Goal: Navigation & Orientation: Find specific page/section

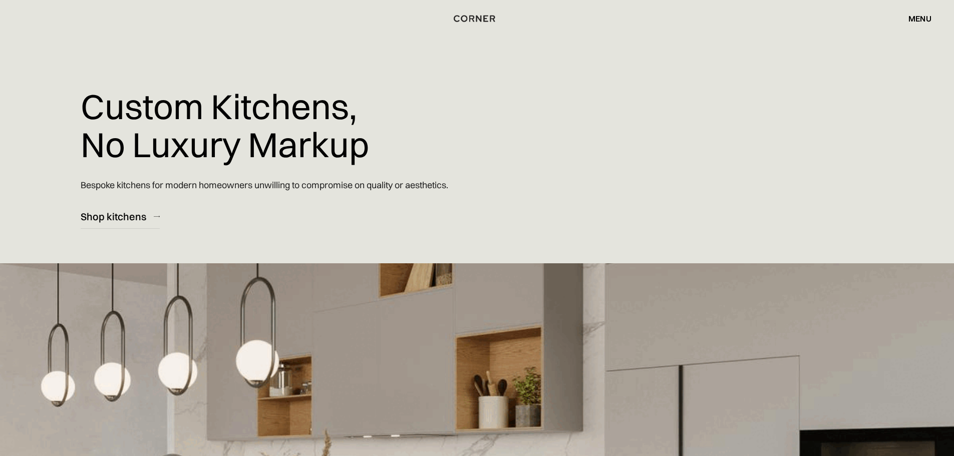
click at [923, 21] on div "menu" at bounding box center [919, 19] width 23 height 8
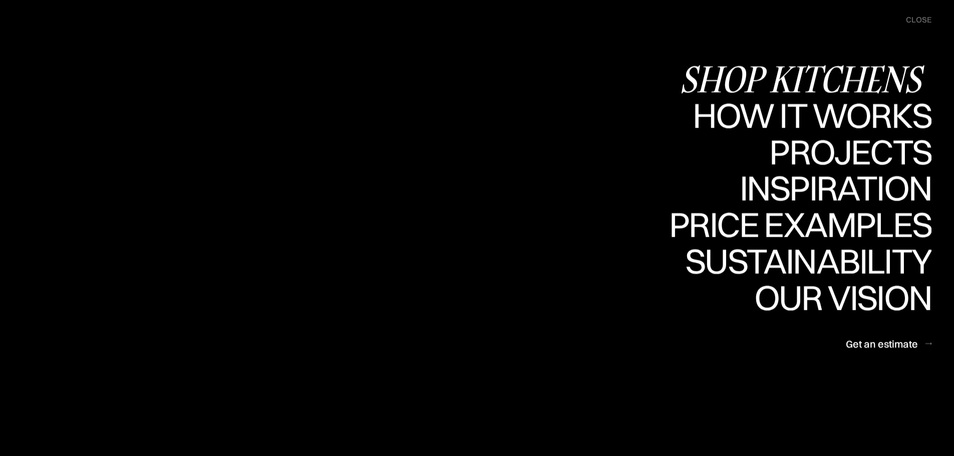
click at [902, 74] on div "Shop Kitchens" at bounding box center [805, 78] width 252 height 35
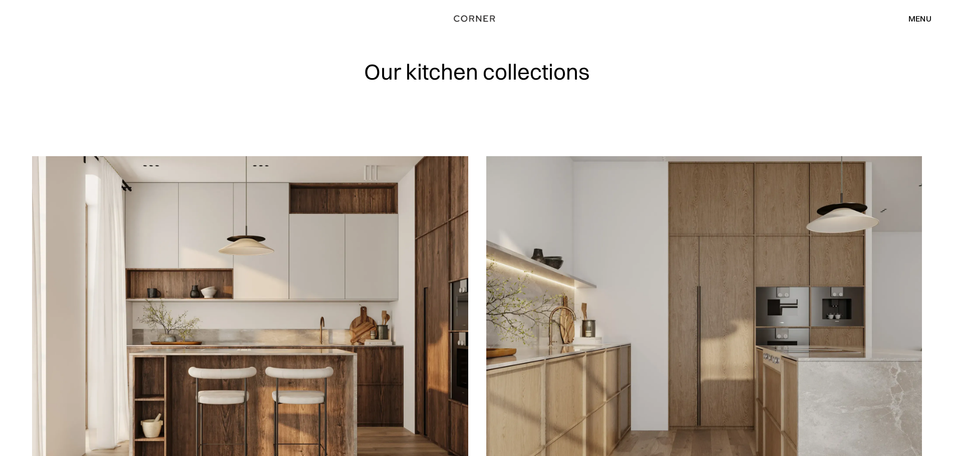
click at [79, 87] on div "Our kitchen collections" at bounding box center [477, 78] width 954 height 156
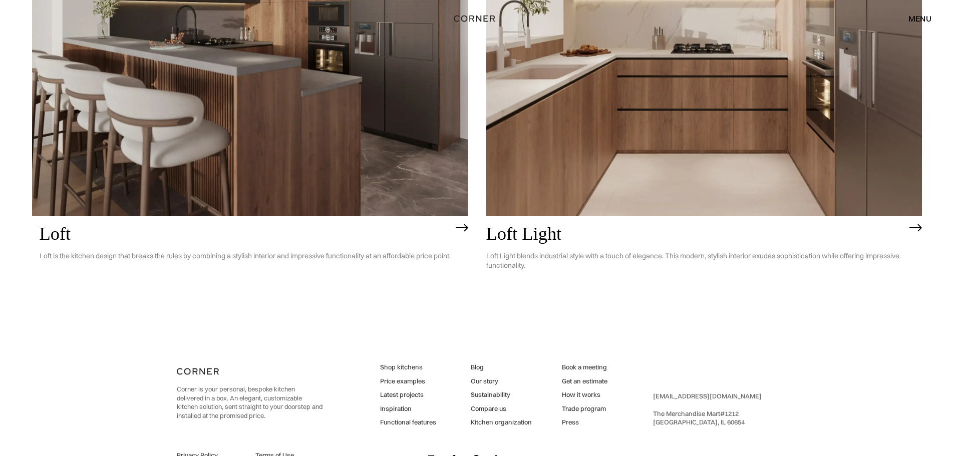
scroll to position [3247, 0]
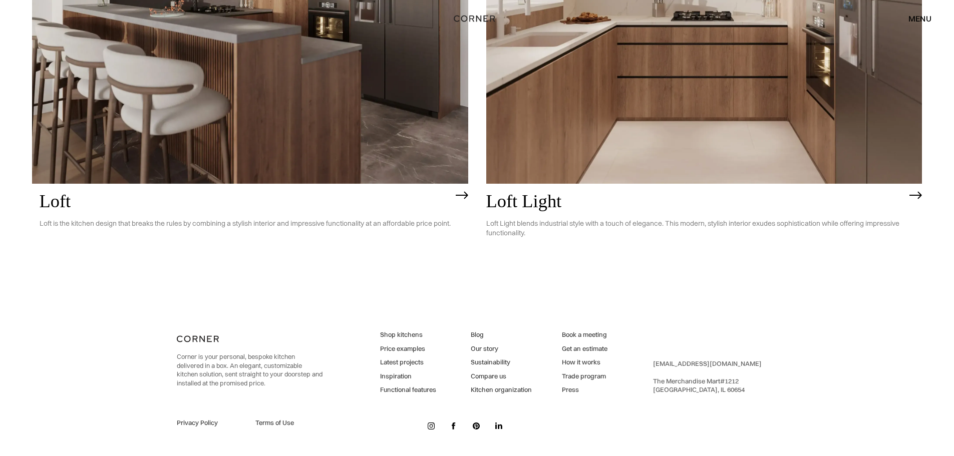
click at [432, 392] on link "Functional features" at bounding box center [408, 390] width 56 height 9
